Goal: Use online tool/utility: Utilize a website feature to perform a specific function

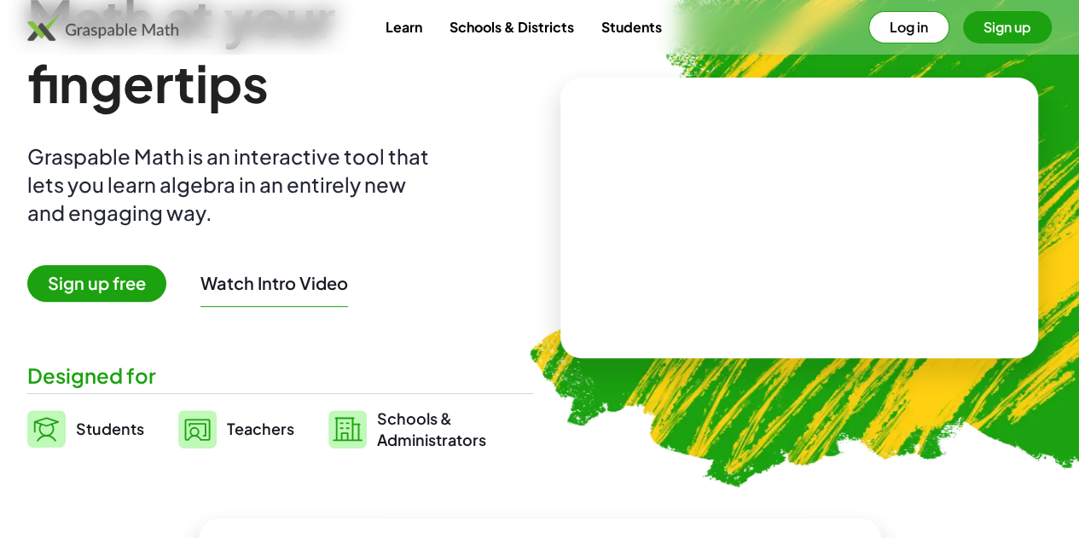
scroll to position [171, 0]
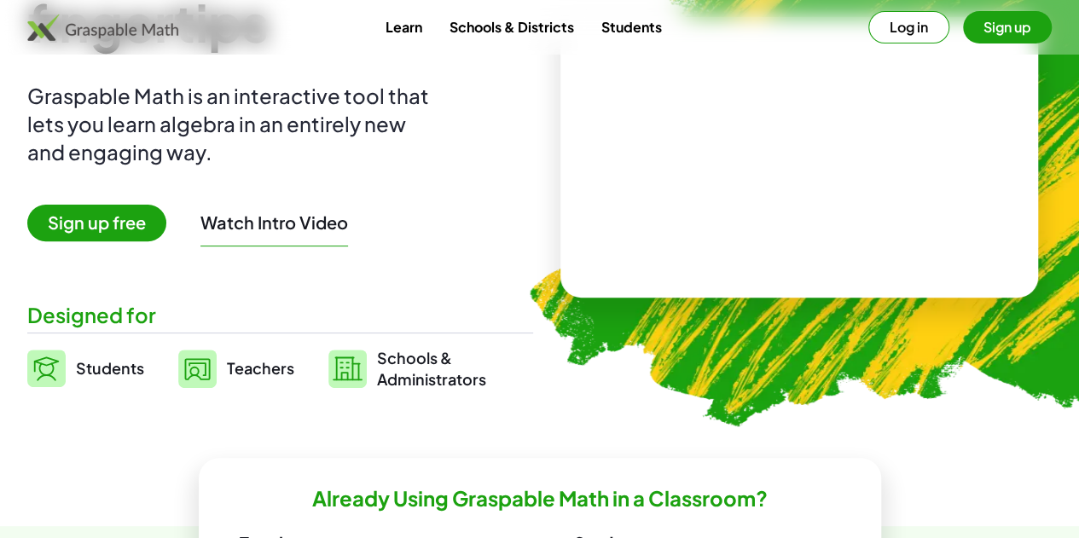
click at [144, 370] on span "Students" at bounding box center [110, 368] width 68 height 20
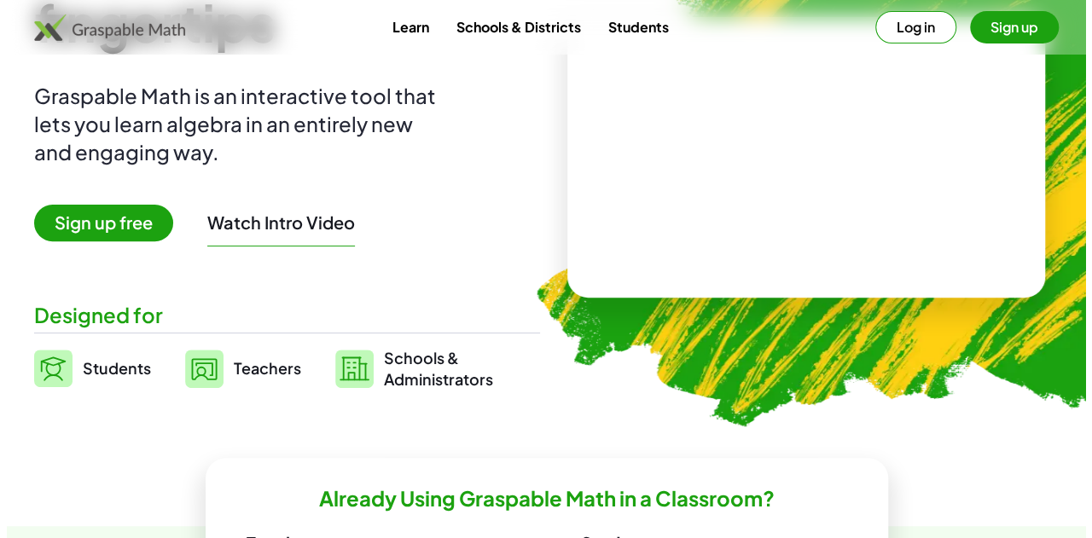
scroll to position [0, 0]
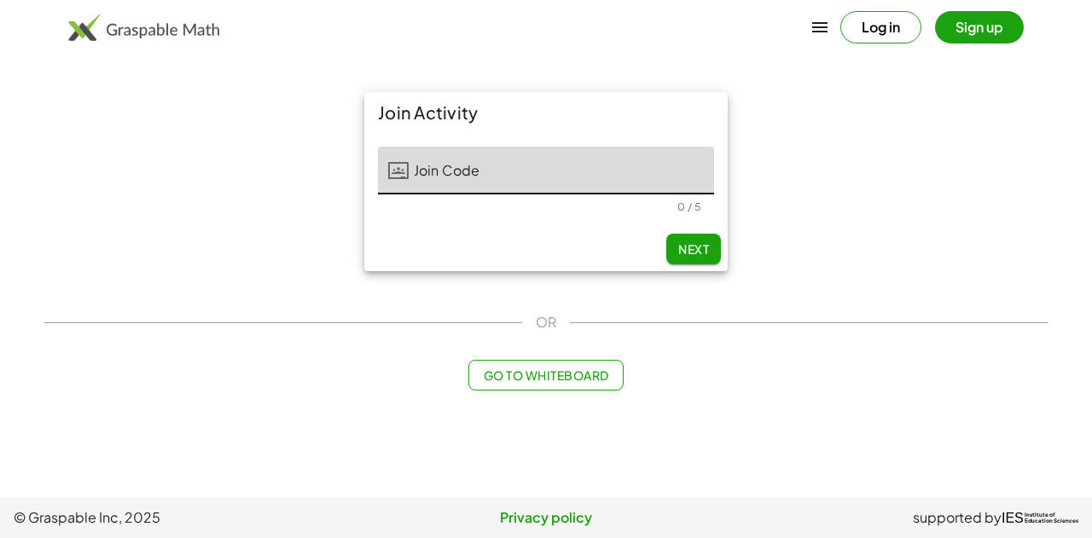
click at [864, 32] on button "Log in" at bounding box center [880, 27] width 81 height 32
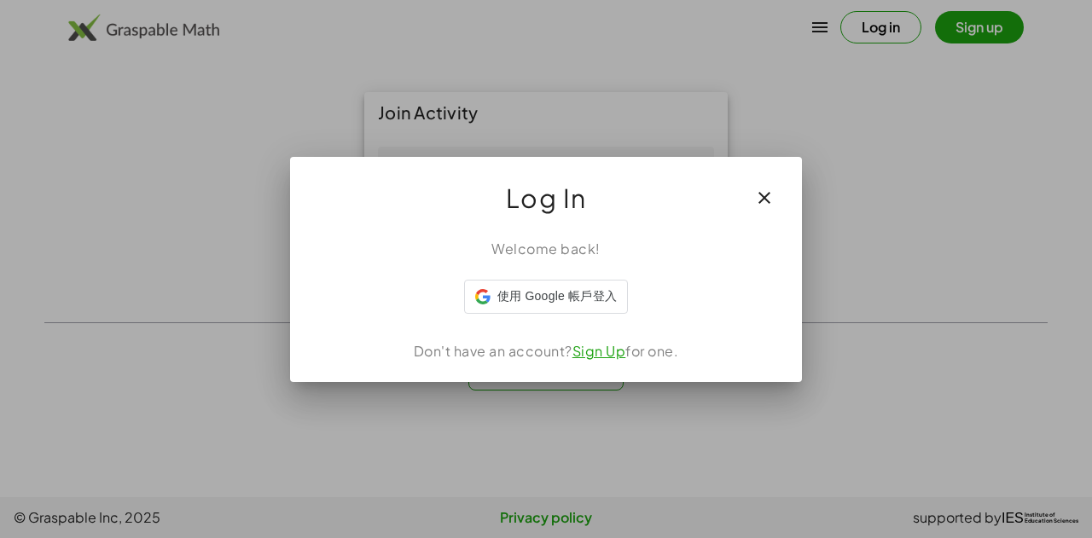
click at [765, 199] on icon "button" at bounding box center [764, 198] width 20 height 20
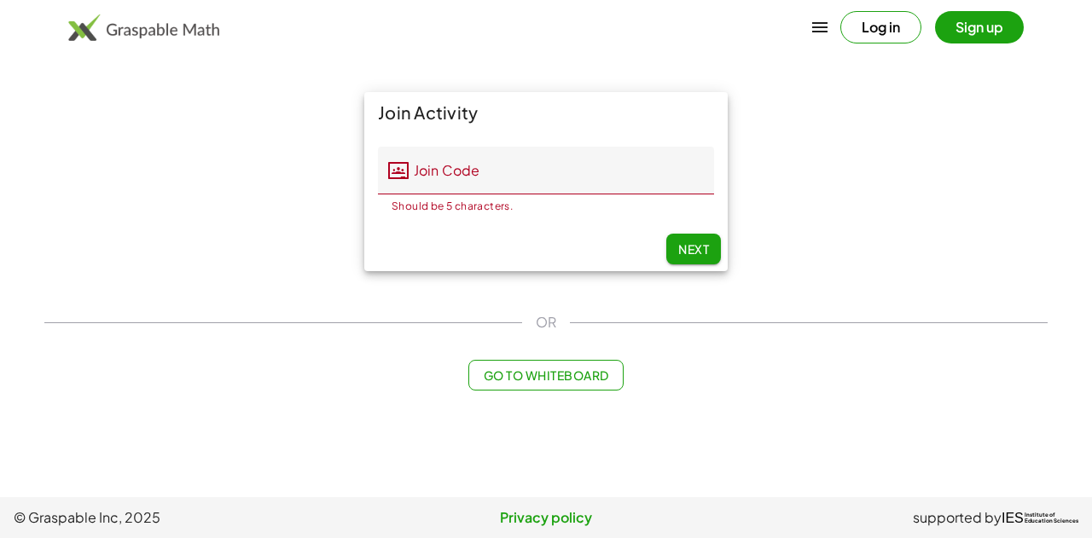
click at [980, 21] on button "Sign up" at bounding box center [979, 27] width 89 height 32
click at [563, 378] on span "Go to Whiteboard" at bounding box center [545, 375] width 125 height 15
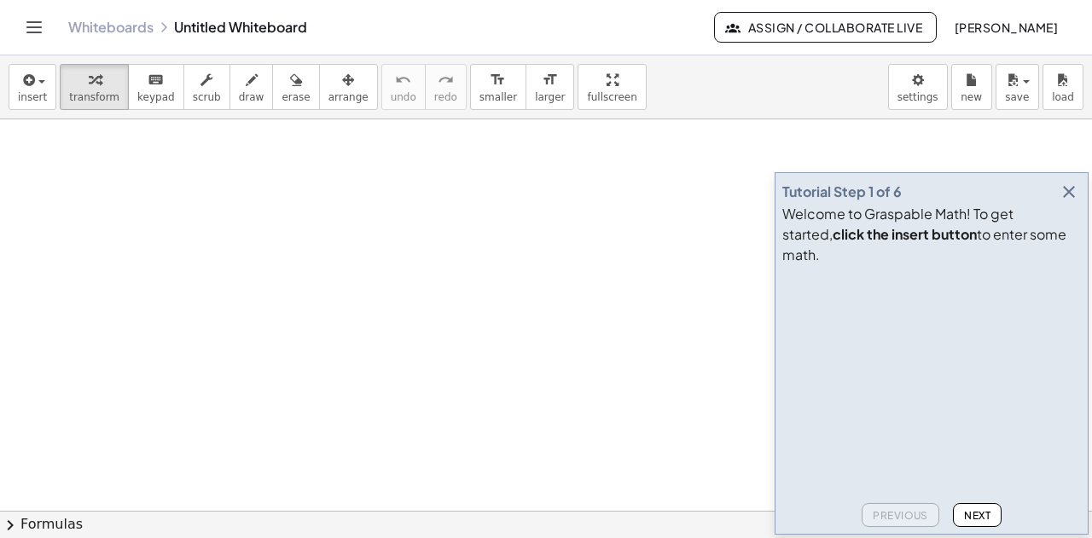
scroll to position [171, 0]
click at [209, 237] on div at bounding box center [546, 397] width 1092 height 897
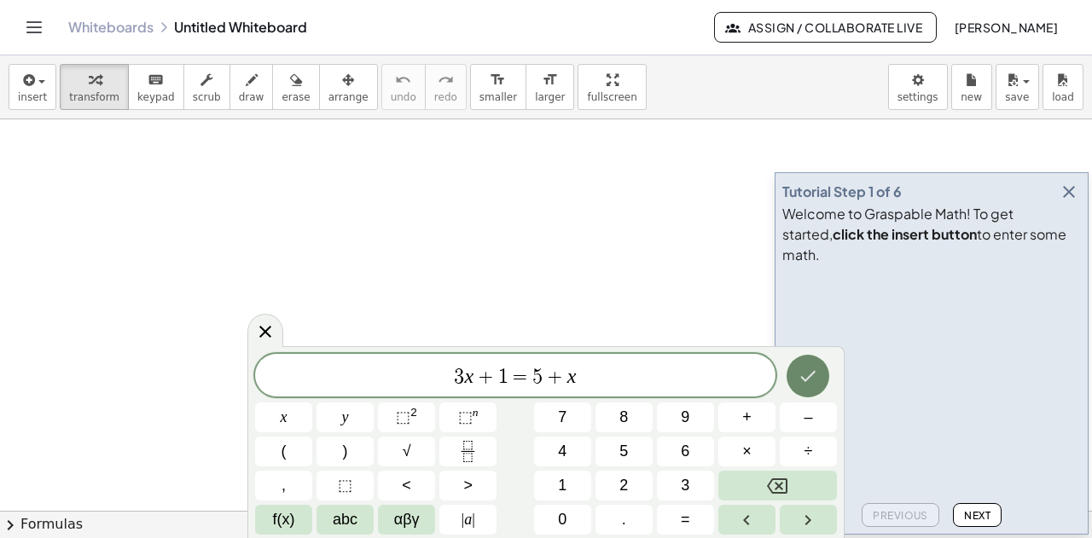
click at [811, 379] on icon "Done" at bounding box center [808, 376] width 20 height 20
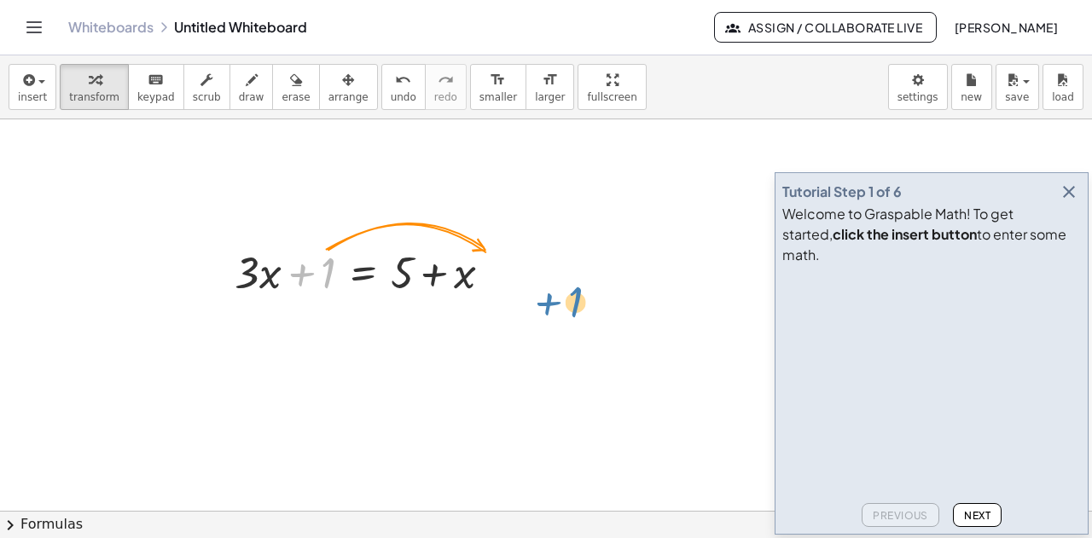
drag, startPoint x: 325, startPoint y: 274, endPoint x: 573, endPoint y: 305, distance: 250.2
drag, startPoint x: 328, startPoint y: 277, endPoint x: 519, endPoint y: 282, distance: 191.2
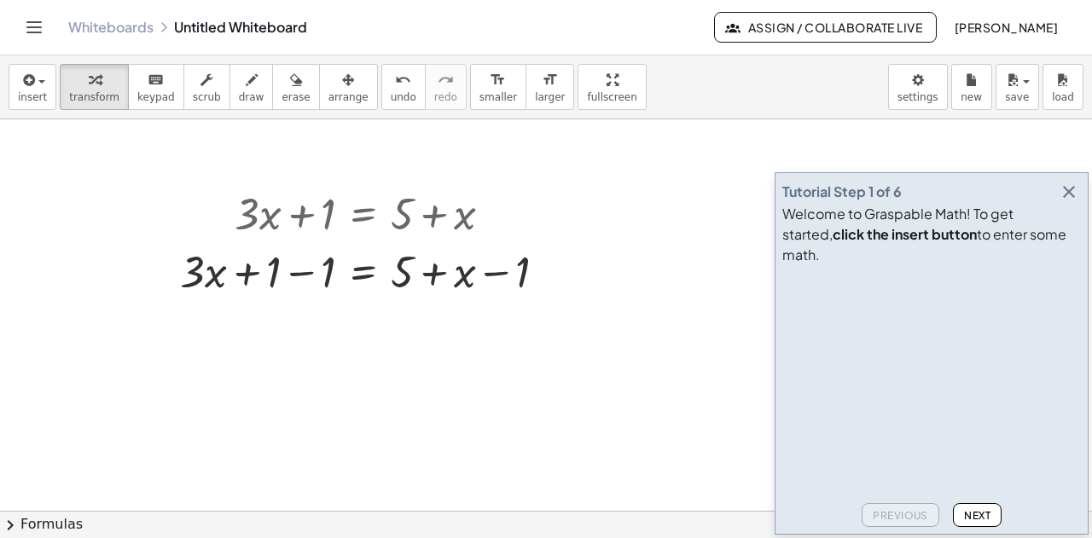
scroll to position [256, 0]
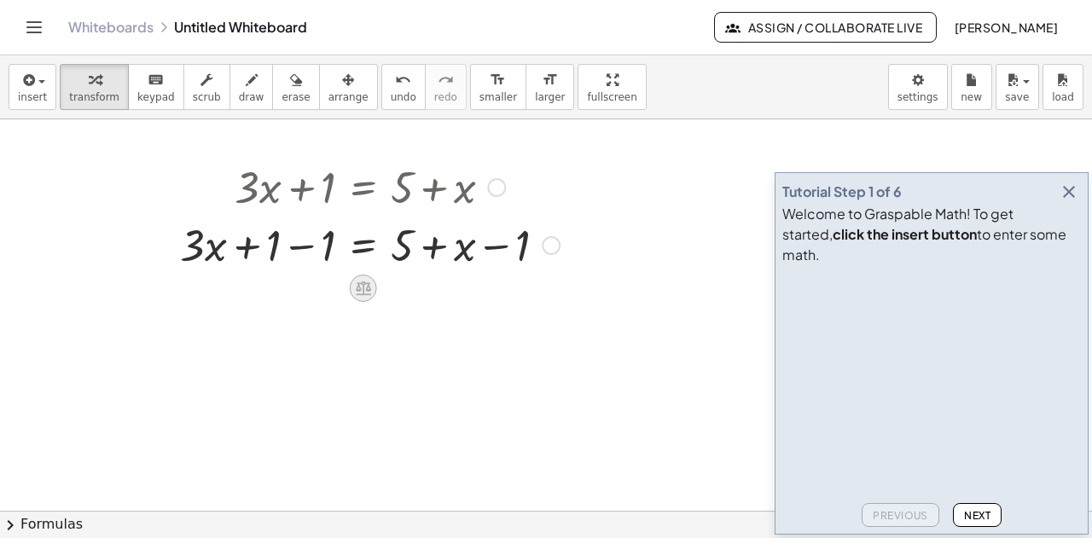
click at [366, 293] on icon at bounding box center [363, 289] width 15 height 15
click at [459, 323] on div at bounding box center [546, 311] width 1092 height 897
click at [439, 281] on div at bounding box center [546, 311] width 1092 height 897
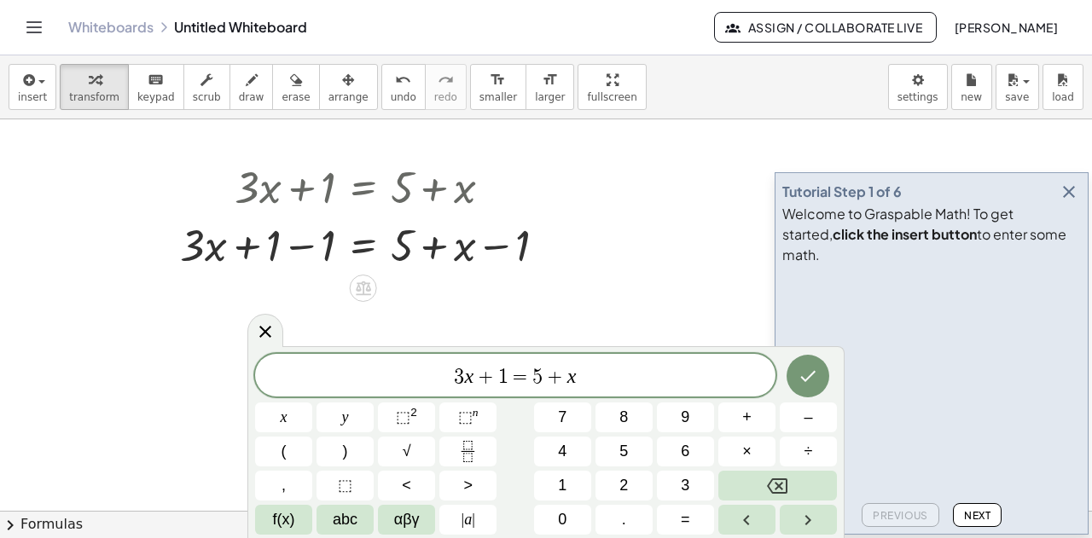
click at [515, 294] on div at bounding box center [546, 311] width 1092 height 897
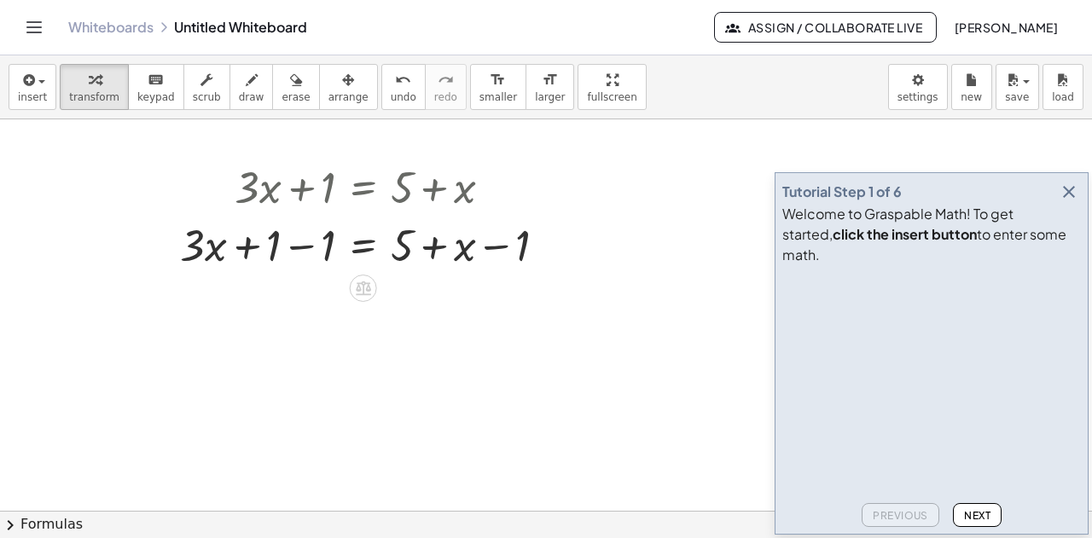
click at [515, 294] on div at bounding box center [546, 311] width 1092 height 897
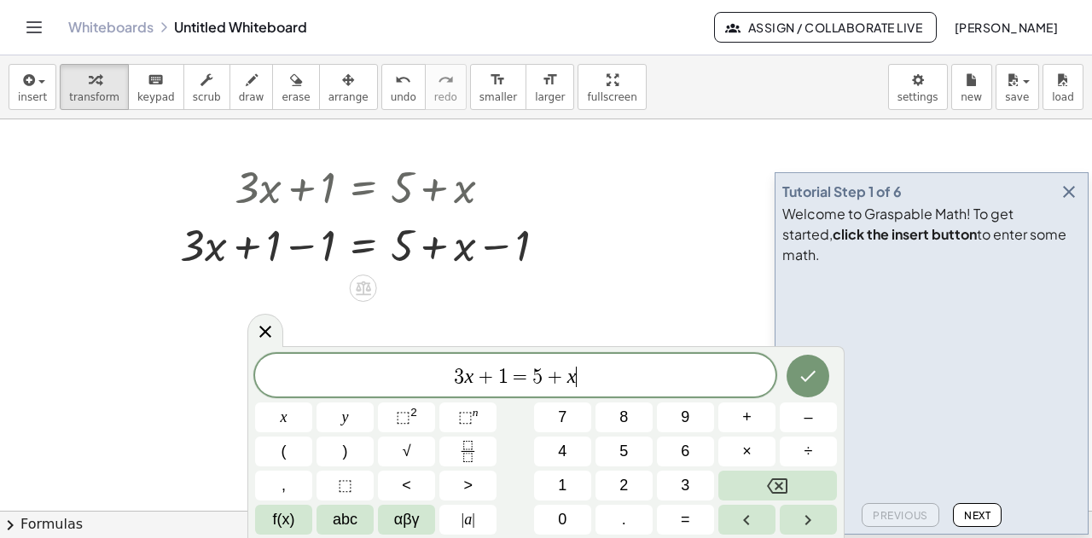
click at [515, 294] on div at bounding box center [546, 311] width 1092 height 897
click at [490, 288] on div at bounding box center [546, 311] width 1092 height 897
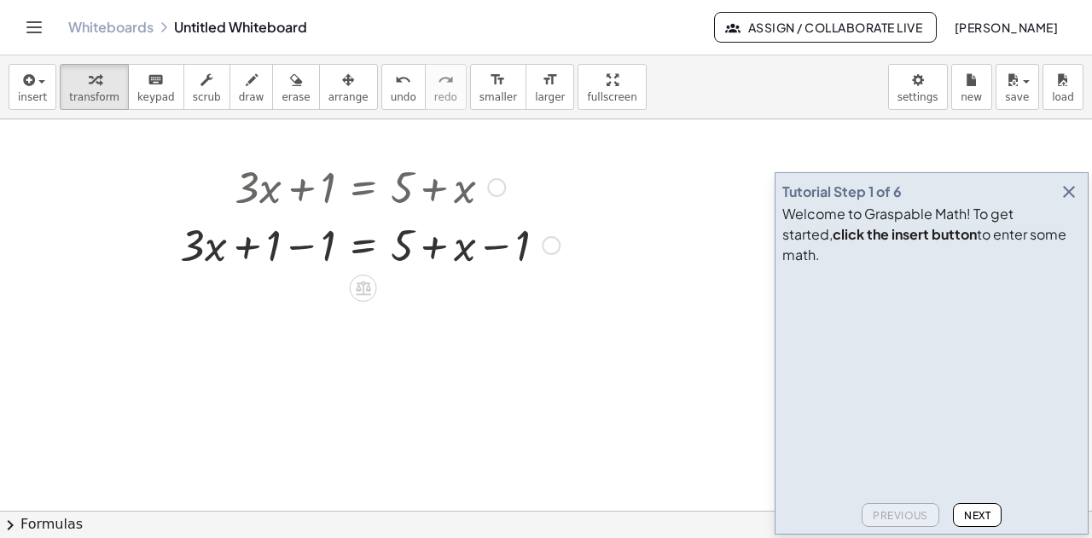
click at [459, 247] on div at bounding box center [370, 244] width 397 height 58
click at [326, 257] on div at bounding box center [370, 244] width 397 height 58
click at [325, 257] on div at bounding box center [397, 244] width 342 height 58
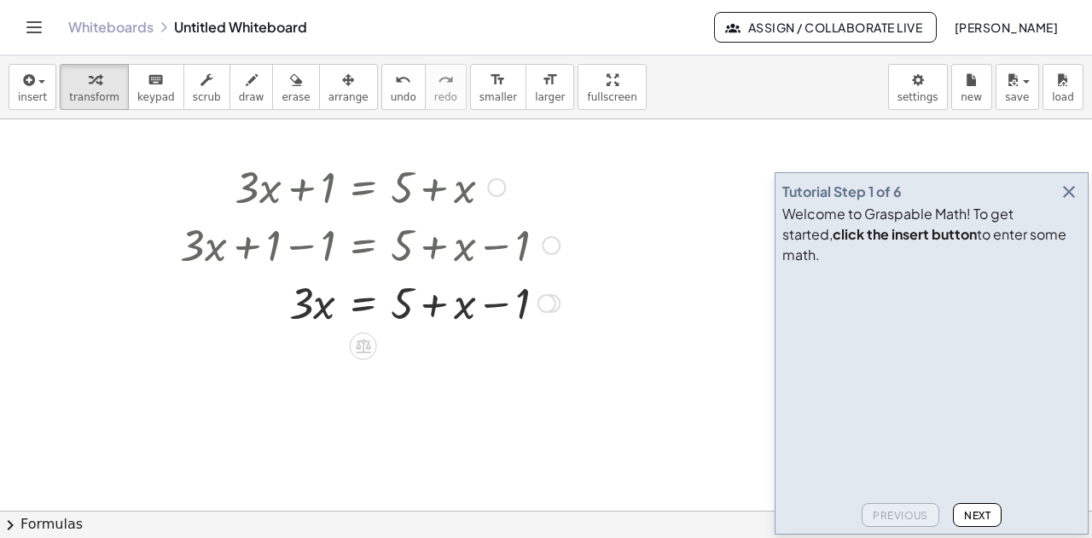
click at [500, 313] on div at bounding box center [370, 302] width 397 height 58
click at [410, 307] on div at bounding box center [370, 302] width 397 height 58
click at [410, 308] on div at bounding box center [370, 302] width 397 height 58
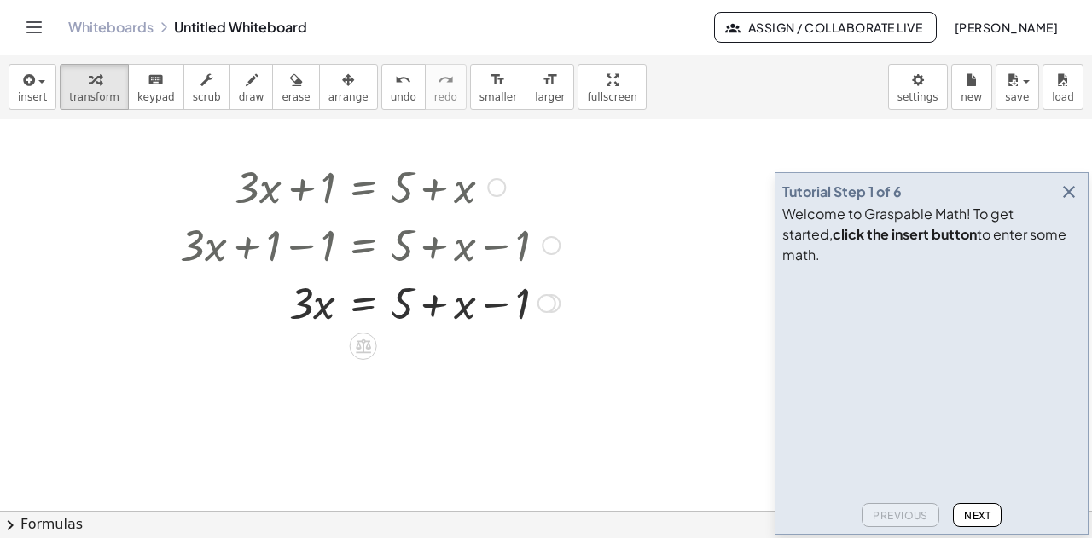
click at [408, 308] on div at bounding box center [370, 302] width 397 height 58
click at [406, 308] on div at bounding box center [370, 302] width 397 height 58
click at [401, 311] on div at bounding box center [370, 302] width 397 height 58
click at [518, 301] on div at bounding box center [370, 302] width 397 height 58
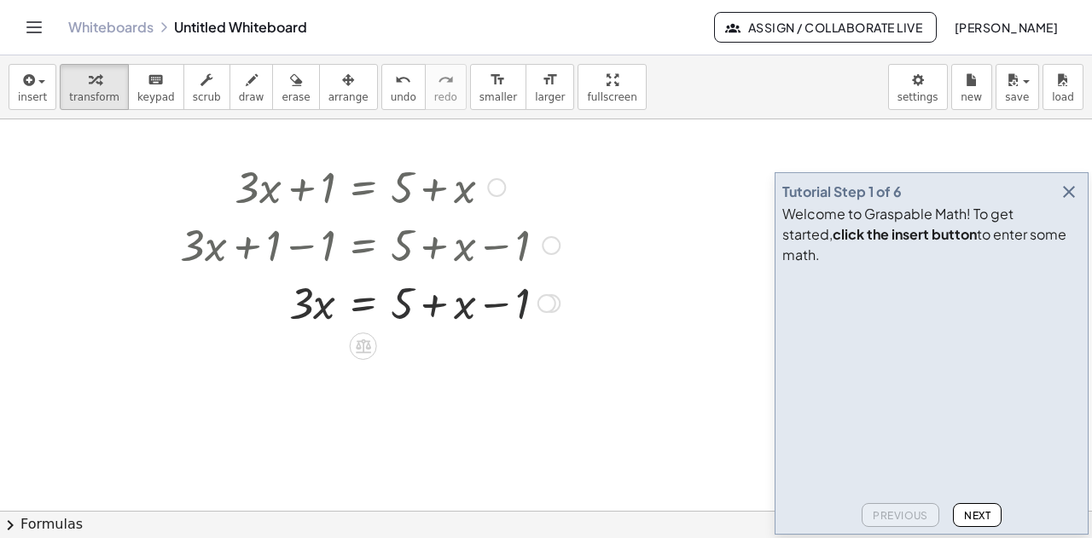
click at [519, 301] on div at bounding box center [370, 302] width 397 height 58
click at [521, 304] on div at bounding box center [370, 302] width 397 height 58
click at [521, 305] on div at bounding box center [370, 302] width 397 height 58
click at [521, 308] on div at bounding box center [370, 302] width 397 height 58
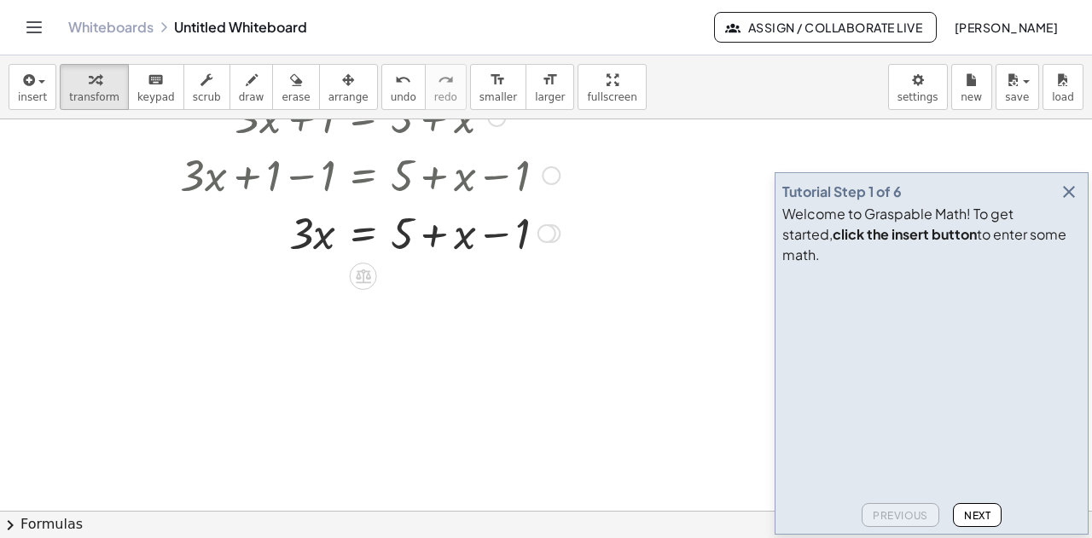
scroll to position [341, 0]
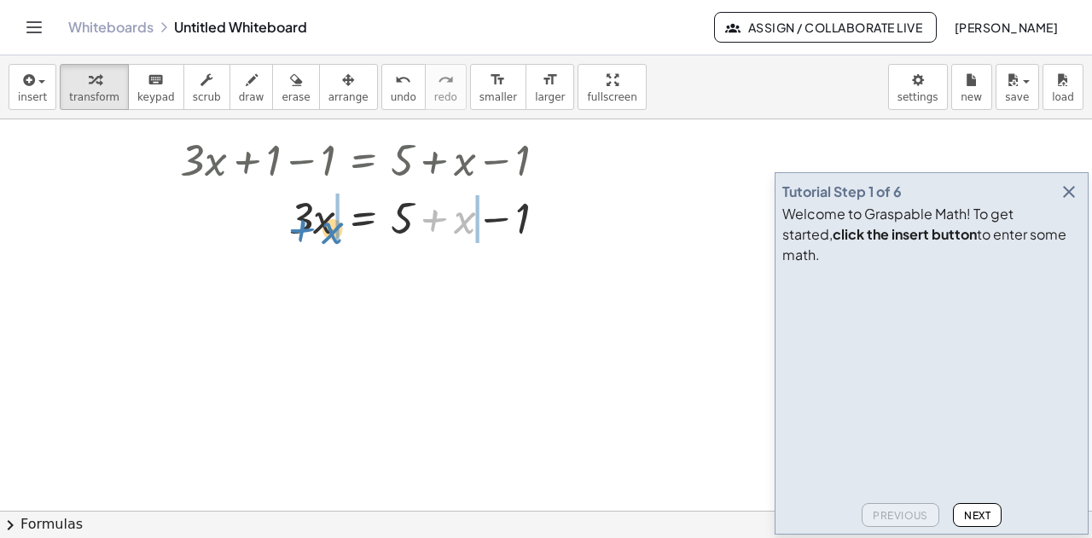
drag, startPoint x: 461, startPoint y: 228, endPoint x: 329, endPoint y: 238, distance: 132.7
click at [329, 238] on div at bounding box center [370, 217] width 397 height 58
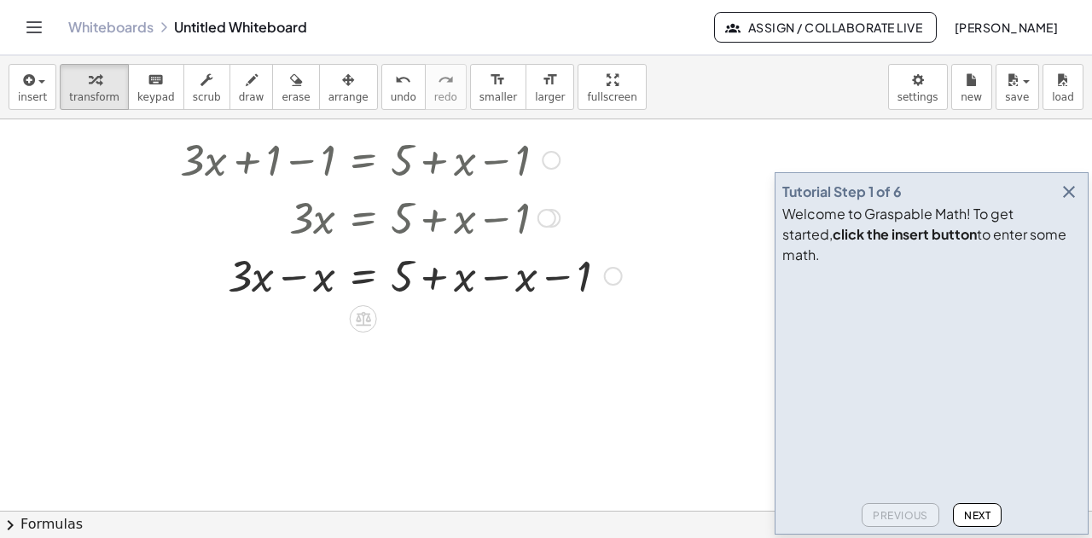
click at [288, 278] on div at bounding box center [401, 275] width 459 height 58
click at [288, 279] on div at bounding box center [401, 275] width 459 height 58
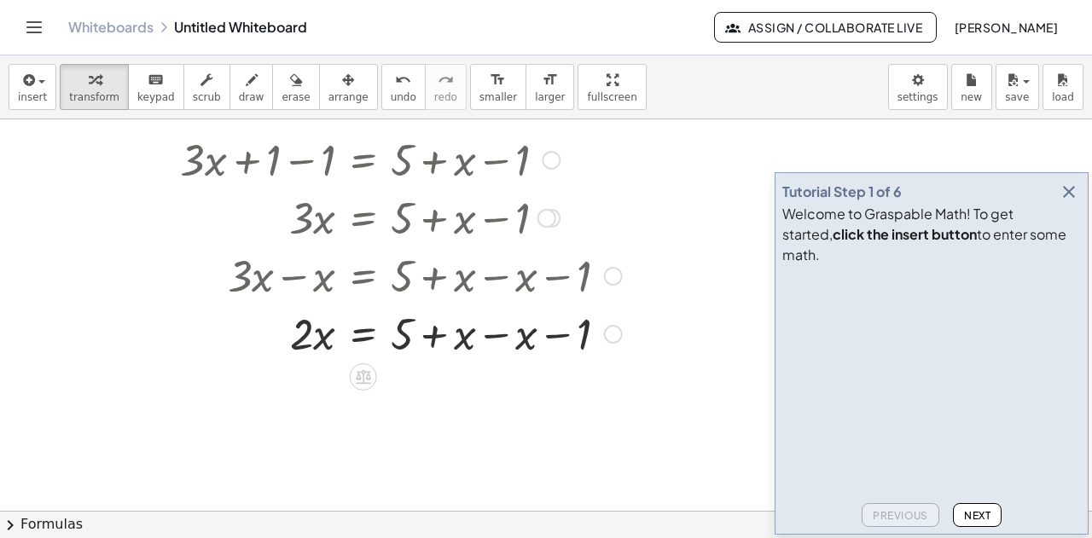
click at [486, 335] on div at bounding box center [401, 333] width 459 height 58
click at [604, 335] on div at bounding box center [613, 334] width 19 height 19
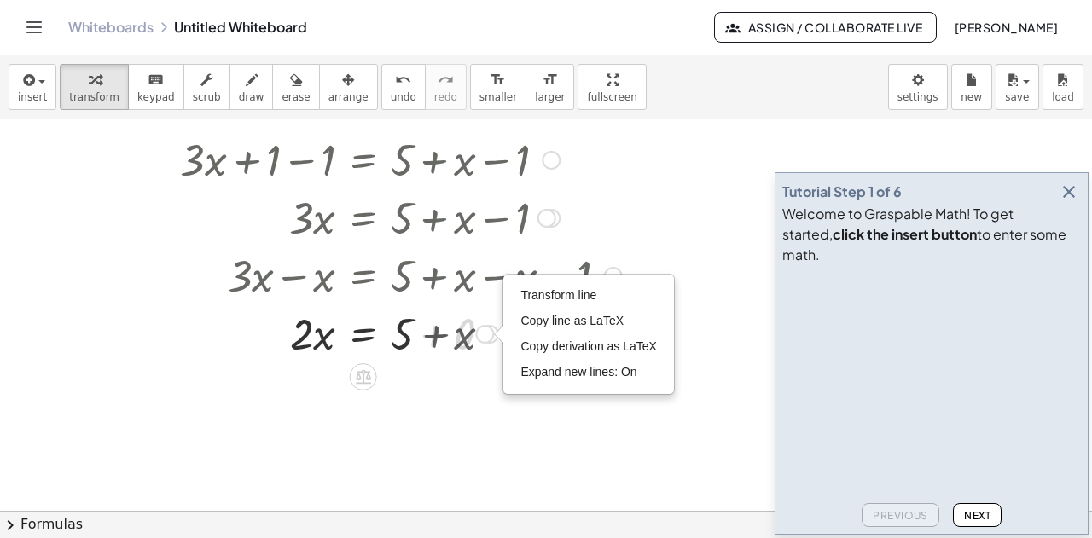
click at [486, 335] on div "Transform line Copy line as LaTeX Copy derivation as LaTeX Expand new lines: On" at bounding box center [484, 334] width 19 height 19
click at [488, 413] on div at bounding box center [546, 226] width 1092 height 897
